Goal: Obtain resource: Download file/media

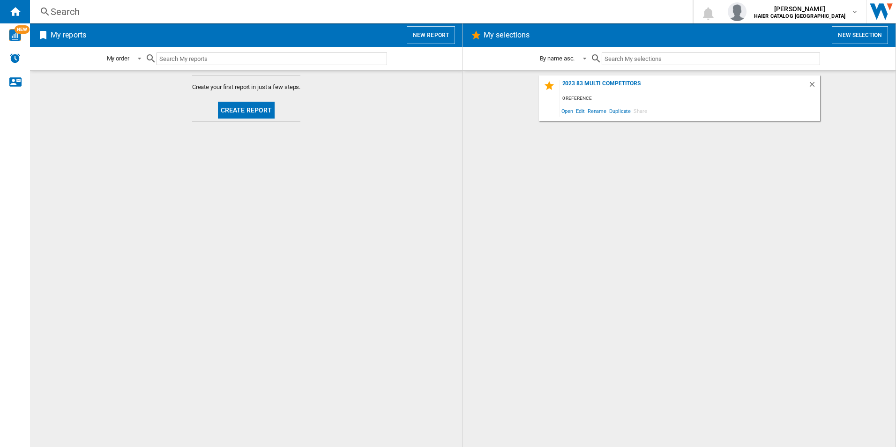
click at [435, 36] on button "New report" at bounding box center [431, 35] width 48 height 18
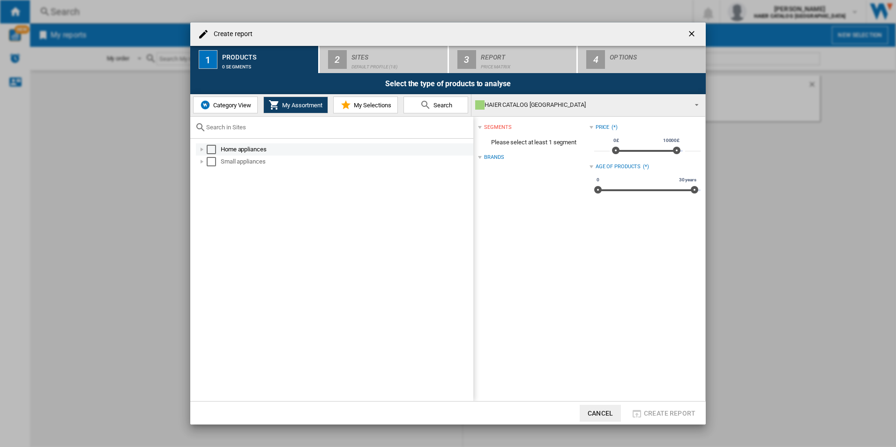
click at [202, 148] on div at bounding box center [201, 149] width 9 height 9
click at [215, 187] on div at bounding box center [212, 185] width 9 height 9
click at [233, 220] on div "Select" at bounding box center [231, 222] width 9 height 9
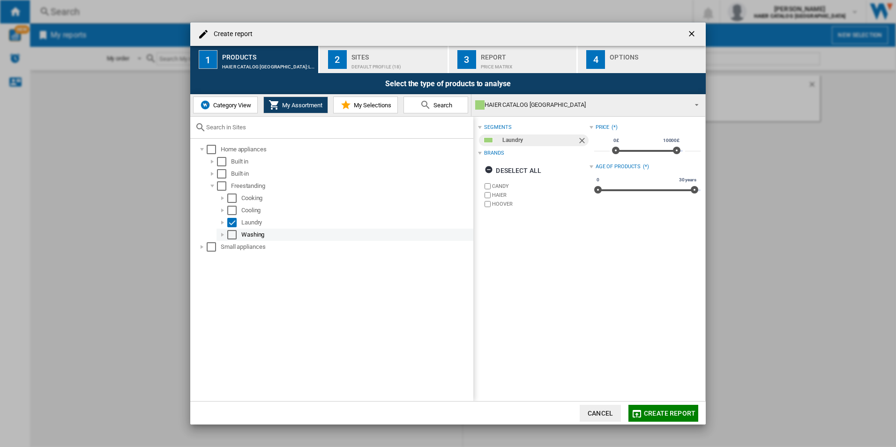
click at [222, 236] on div at bounding box center [222, 234] width 9 height 9
click at [223, 222] on div at bounding box center [222, 222] width 9 height 9
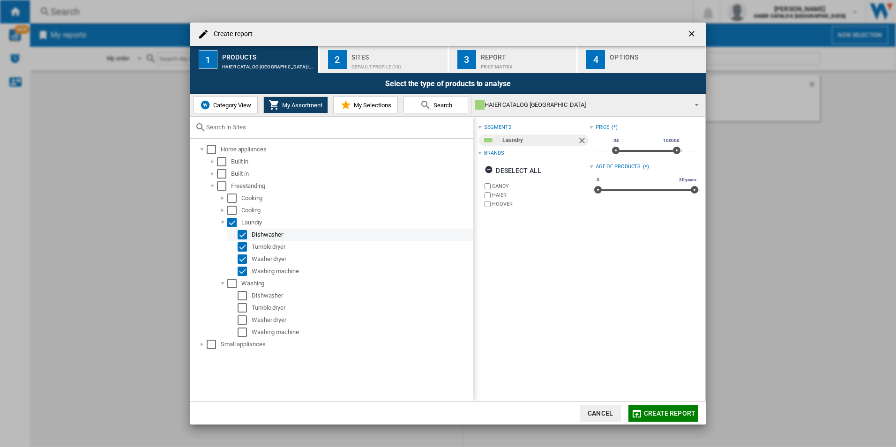
click at [239, 234] on div "Select" at bounding box center [242, 234] width 9 height 9
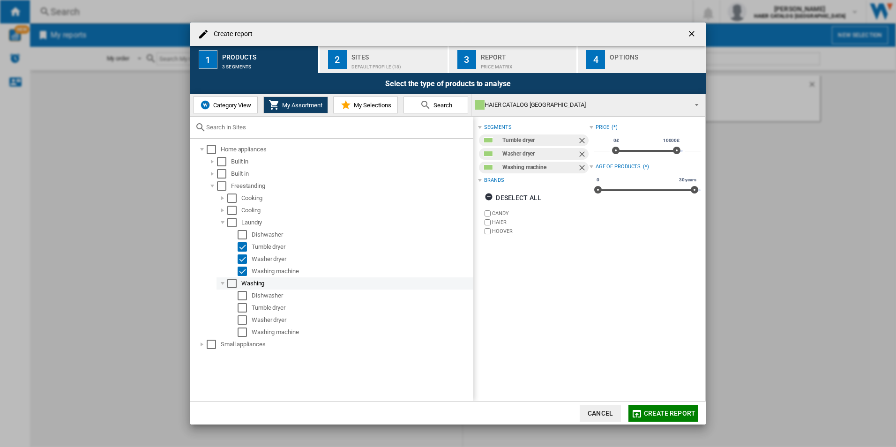
click at [230, 283] on div "Select" at bounding box center [231, 283] width 9 height 9
click at [243, 295] on div "Select" at bounding box center [242, 295] width 9 height 9
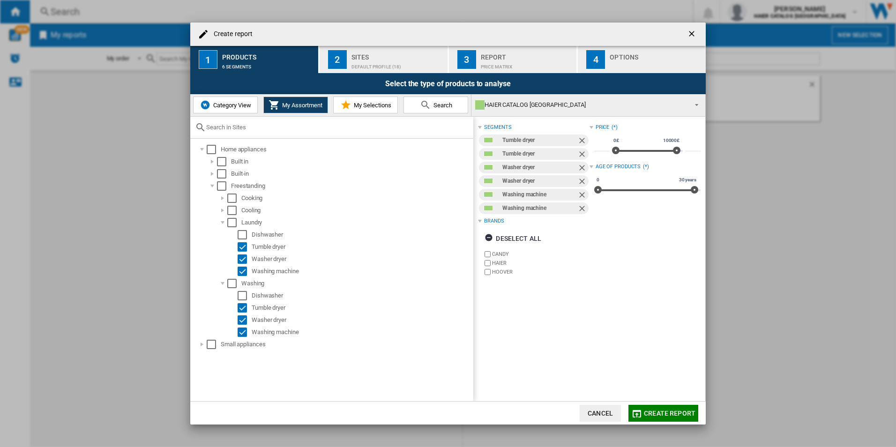
click at [222, 105] on span "Category View" at bounding box center [231, 105] width 40 height 7
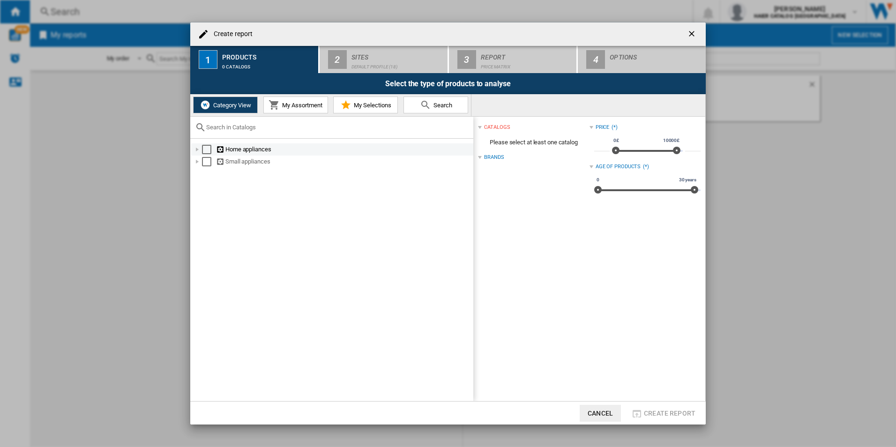
click at [196, 151] on div at bounding box center [197, 149] width 9 height 9
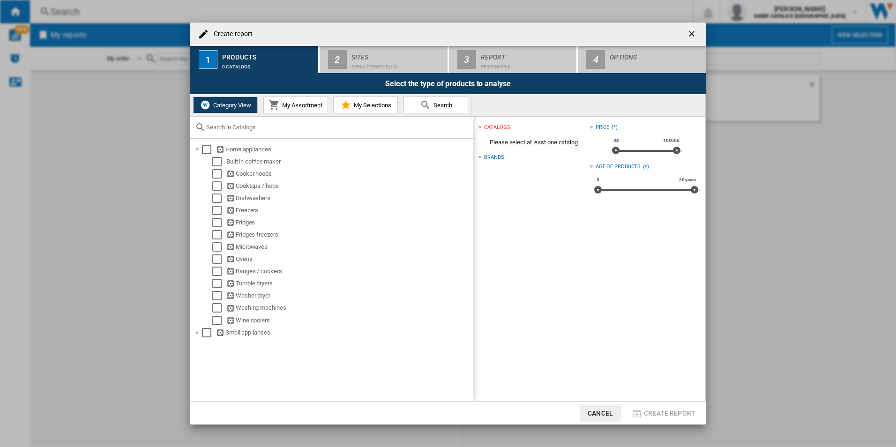
click at [277, 107] on md-icon at bounding box center [273, 104] width 11 height 11
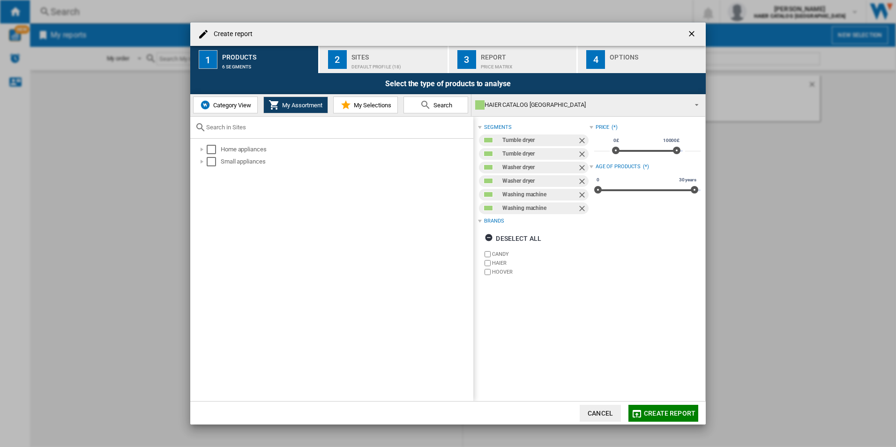
click at [229, 108] on span "Category View" at bounding box center [231, 105] width 40 height 7
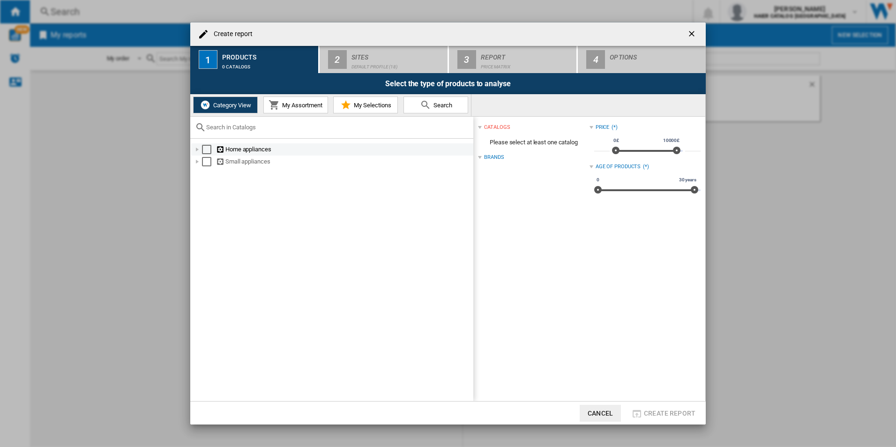
click at [197, 148] on div at bounding box center [197, 149] width 9 height 9
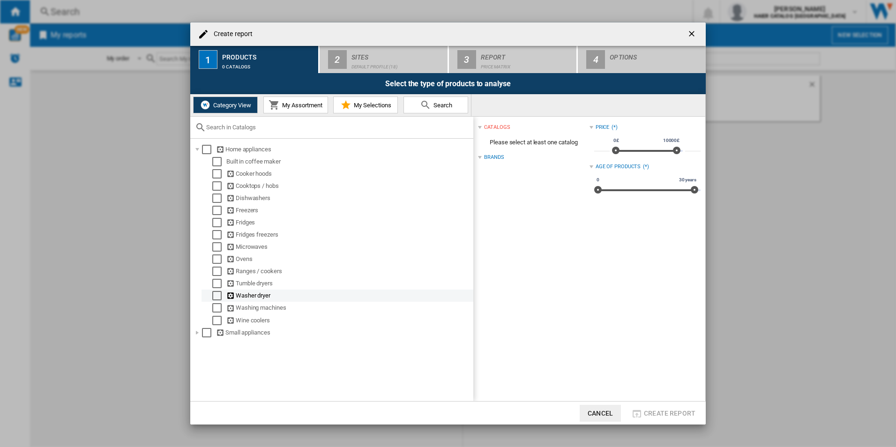
click at [214, 294] on div "Select" at bounding box center [216, 295] width 9 height 9
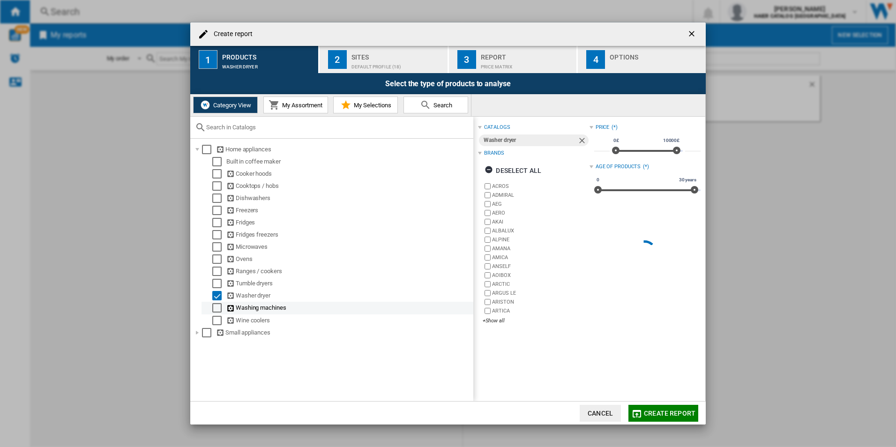
click at [214, 305] on div "Select" at bounding box center [216, 307] width 9 height 9
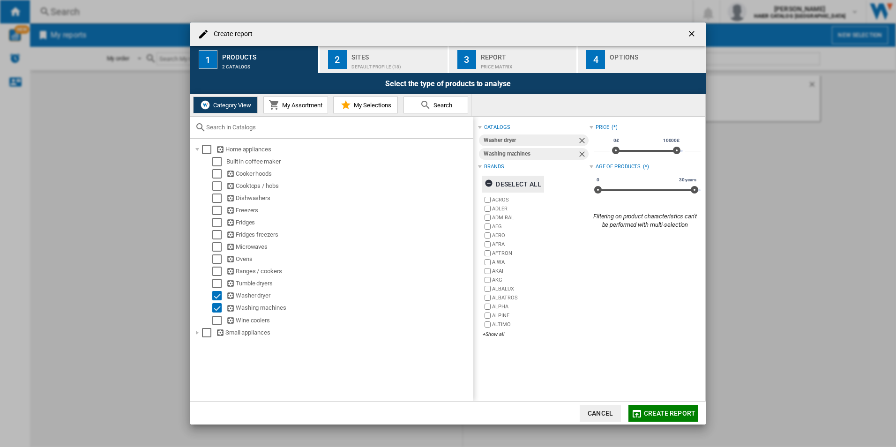
click at [494, 184] on ng-md-icon "button" at bounding box center [489, 184] width 11 height 11
click at [494, 334] on div "+Show all" at bounding box center [536, 334] width 106 height 7
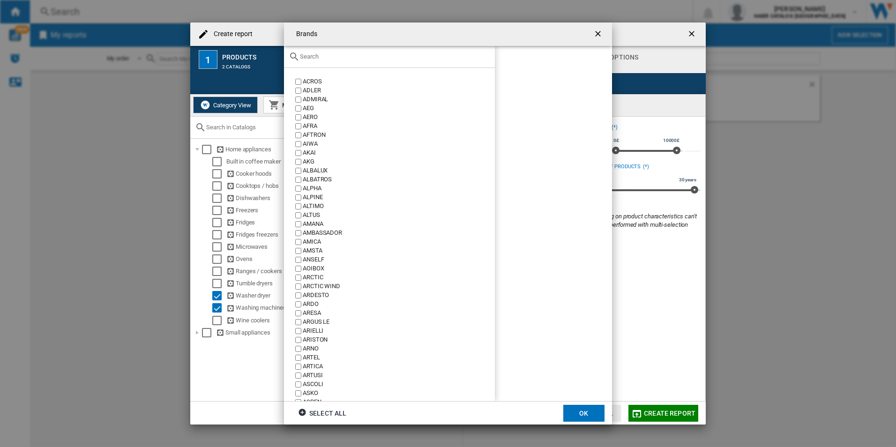
click at [330, 55] on input "text" at bounding box center [395, 56] width 190 height 7
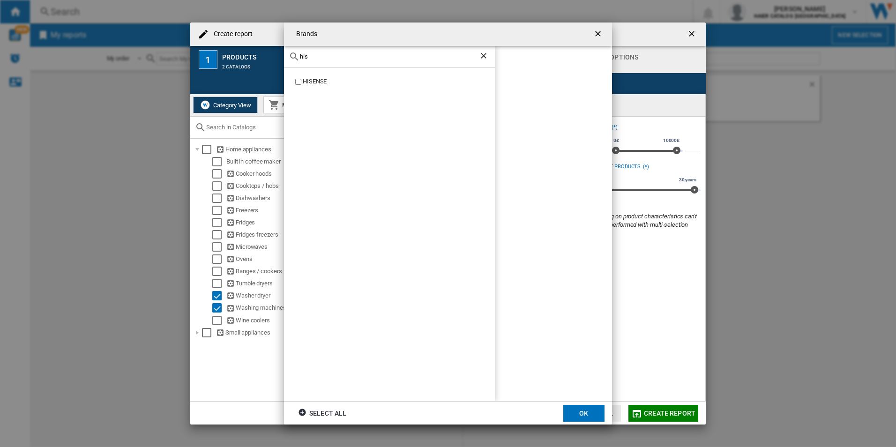
type input "his"
click at [587, 410] on button "OK" at bounding box center [583, 413] width 41 height 17
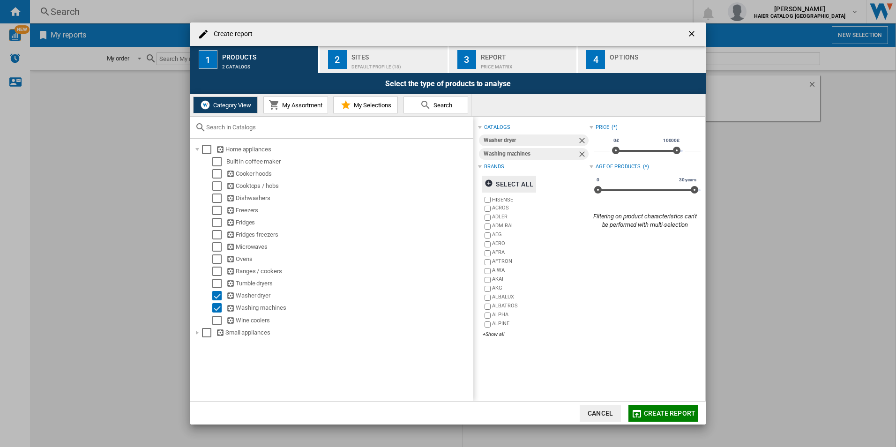
click at [377, 62] on div "Default profile (18)" at bounding box center [397, 64] width 92 height 10
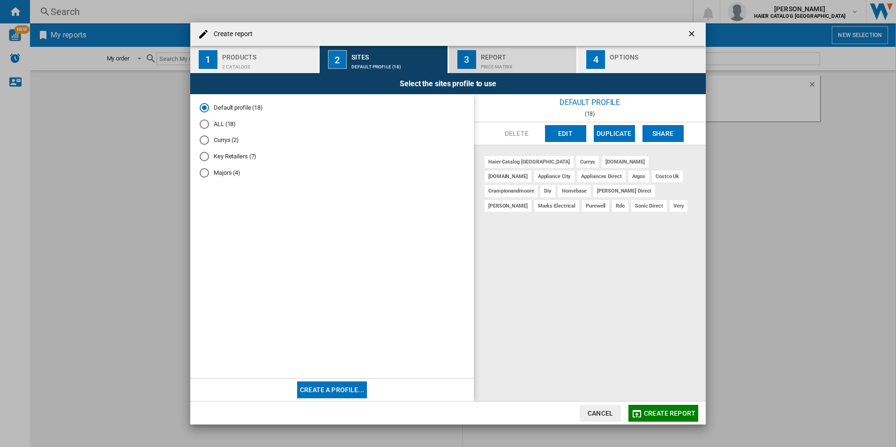
click at [491, 58] on div "Report" at bounding box center [527, 55] width 92 height 10
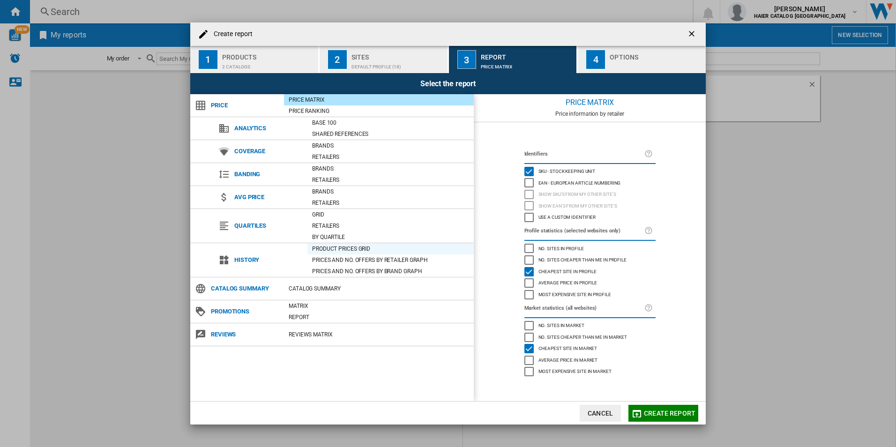
click at [335, 249] on div "Product prices grid" at bounding box center [390, 248] width 166 height 9
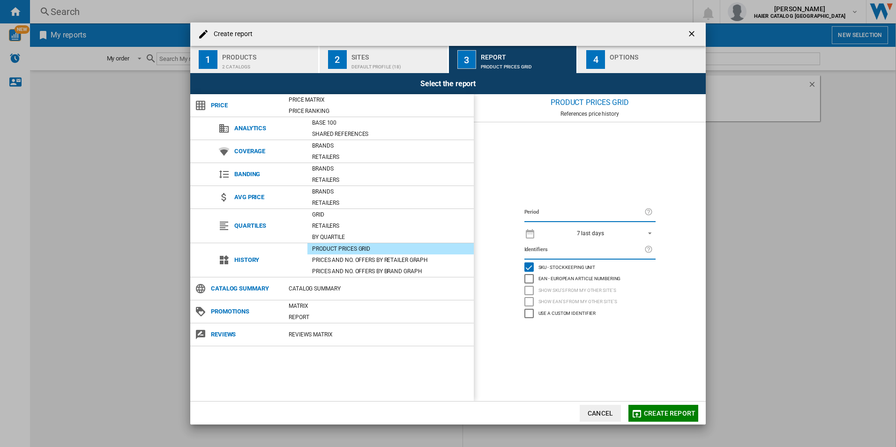
click at [618, 234] on span "7 last days" at bounding box center [590, 234] width 98 height 8
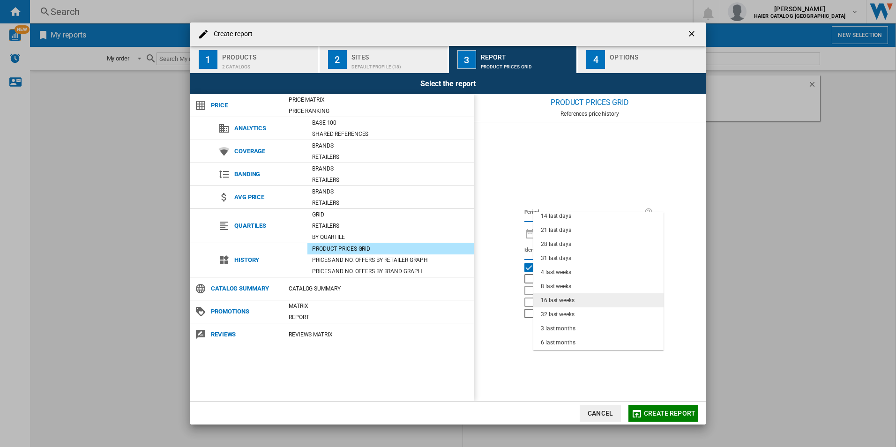
scroll to position [47, 0]
click at [574, 296] on md-option "32 last weeks" at bounding box center [598, 299] width 130 height 14
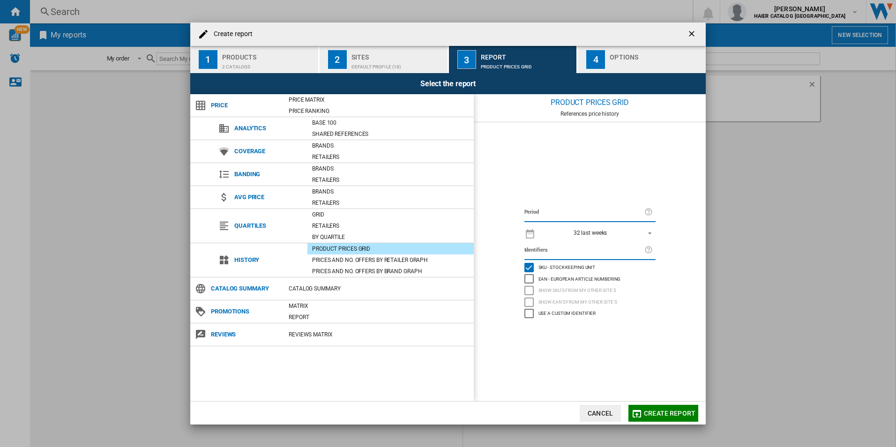
click at [628, 55] on div "Options" at bounding box center [656, 55] width 92 height 10
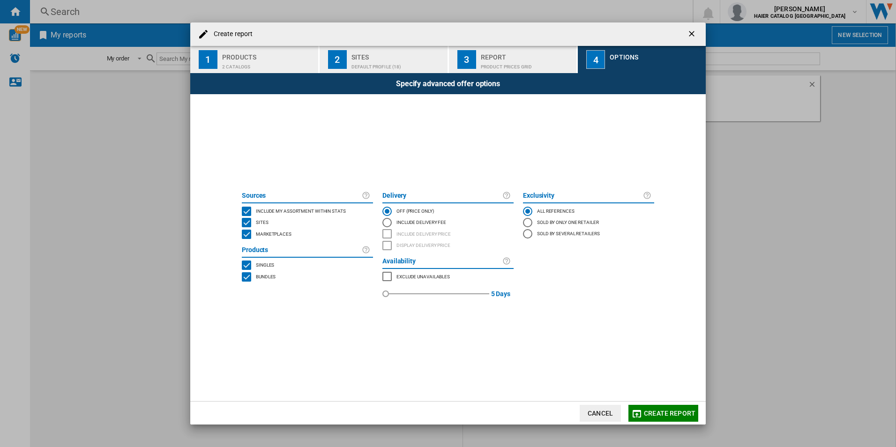
click at [661, 411] on span "Create report" at bounding box center [670, 412] width 52 height 7
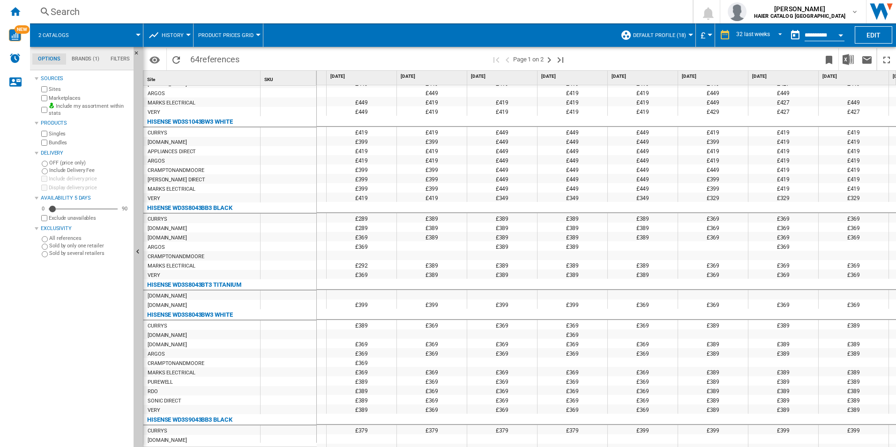
drag, startPoint x: 725, startPoint y: 441, endPoint x: 668, endPoint y: 446, distance: 57.9
click at [667, 446] on html "In order to access Insight, please log out and log in again OK NEW Search Searc…" at bounding box center [448, 223] width 896 height 447
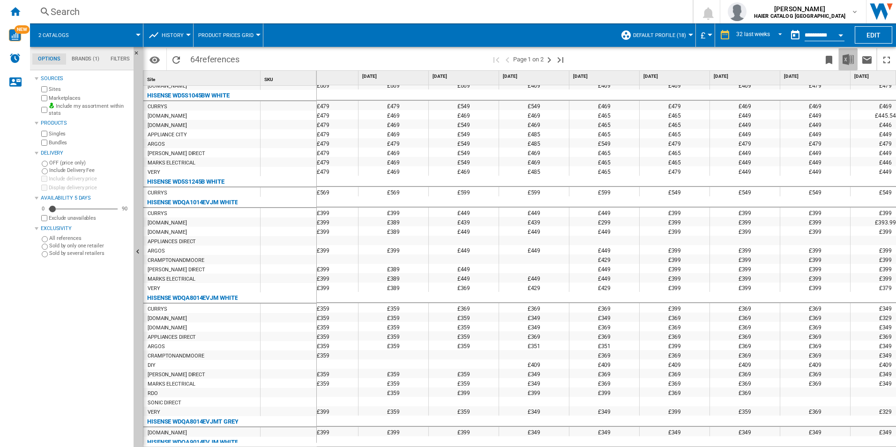
click at [844, 57] on img "Download in Excel" at bounding box center [847, 59] width 11 height 11
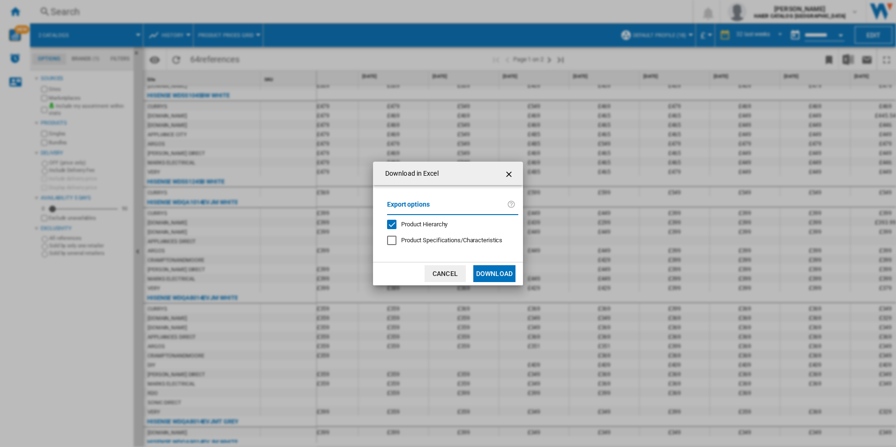
click at [498, 271] on button "Download" at bounding box center [494, 273] width 42 height 17
